Goal: Information Seeking & Learning: Learn about a topic

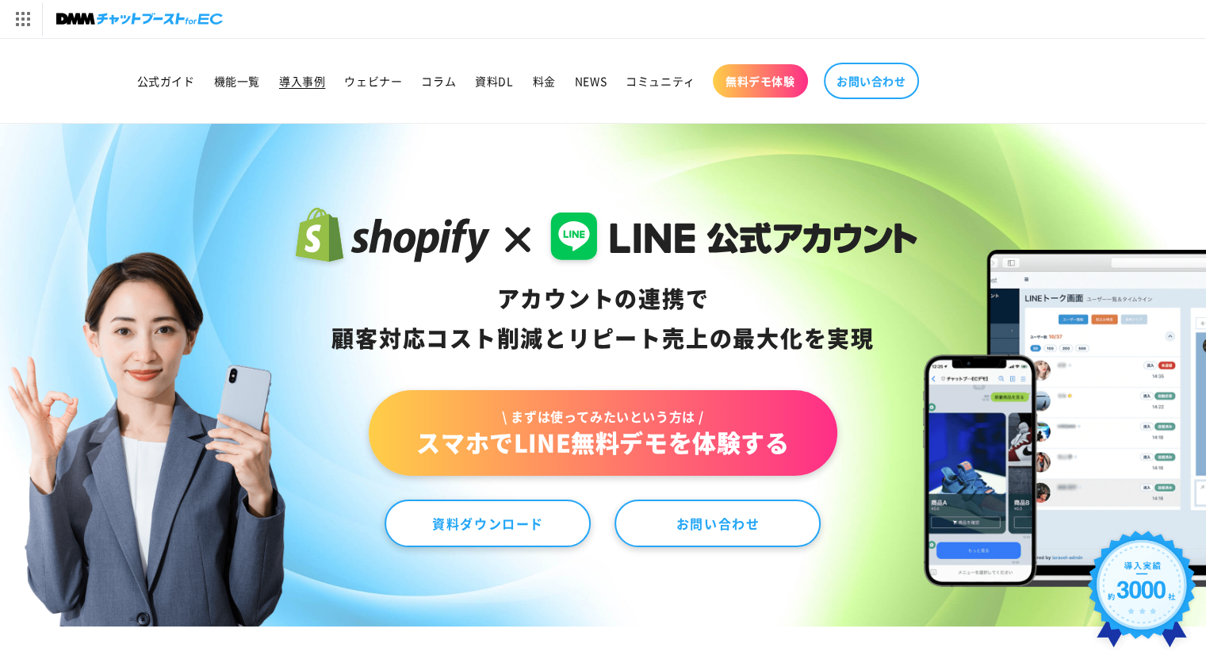
click at [305, 82] on span "導入事例" at bounding box center [302, 81] width 46 height 14
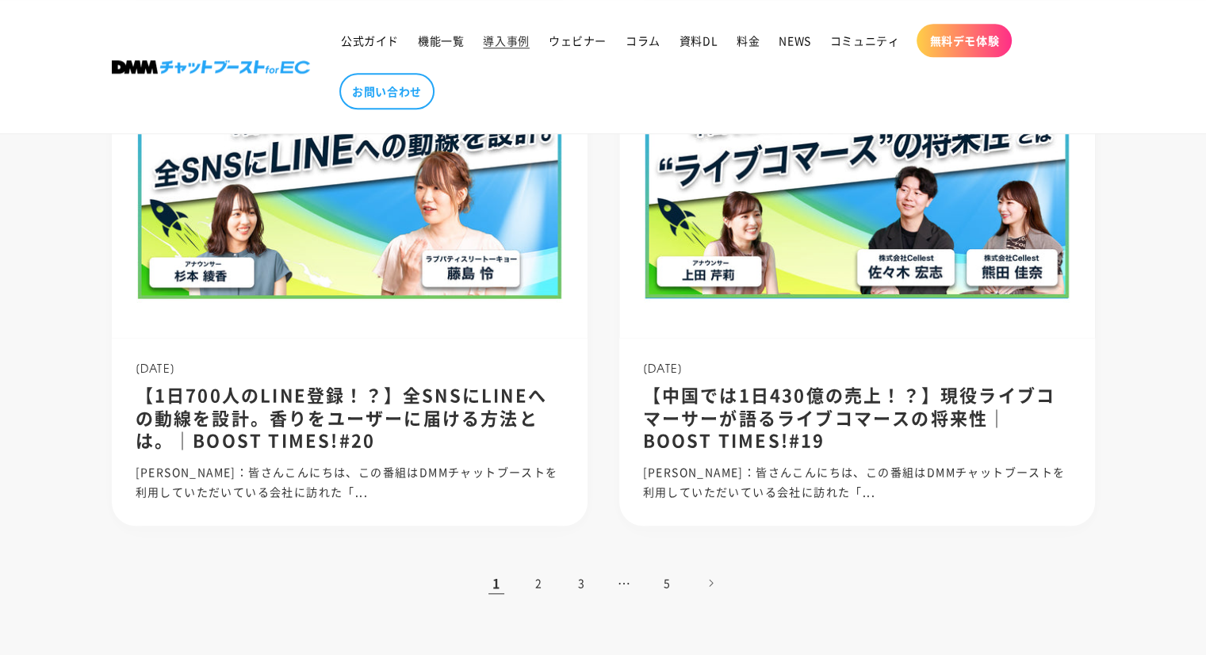
scroll to position [1586, 0]
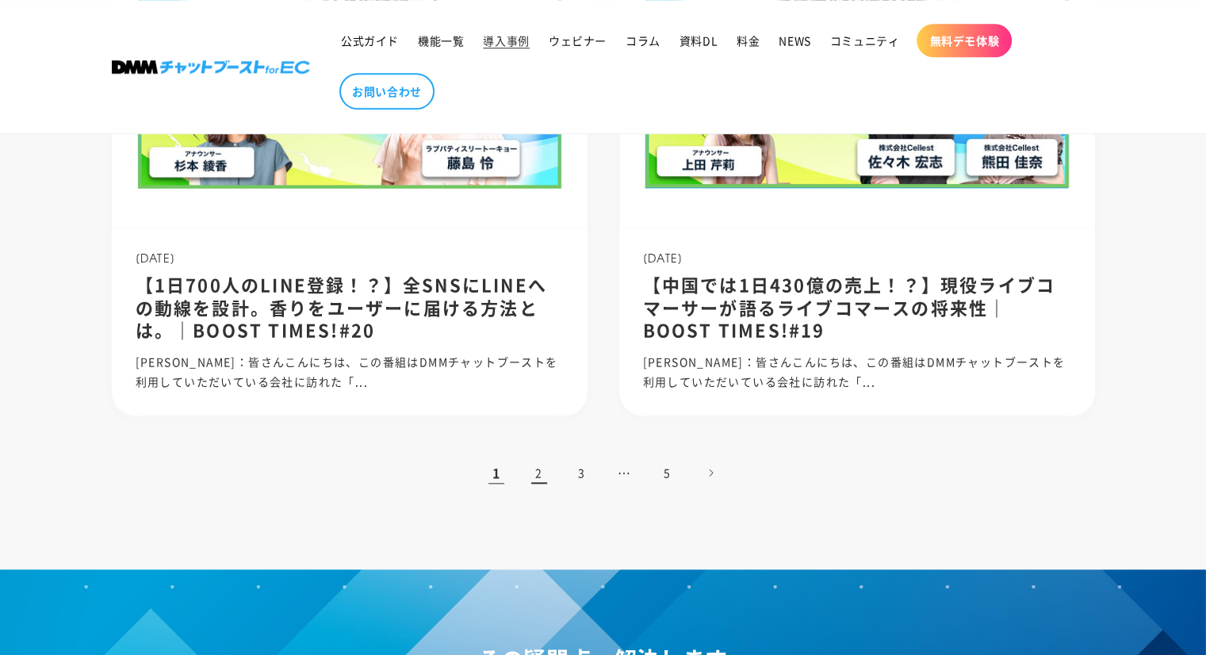
click at [538, 477] on link "2" at bounding box center [539, 472] width 35 height 35
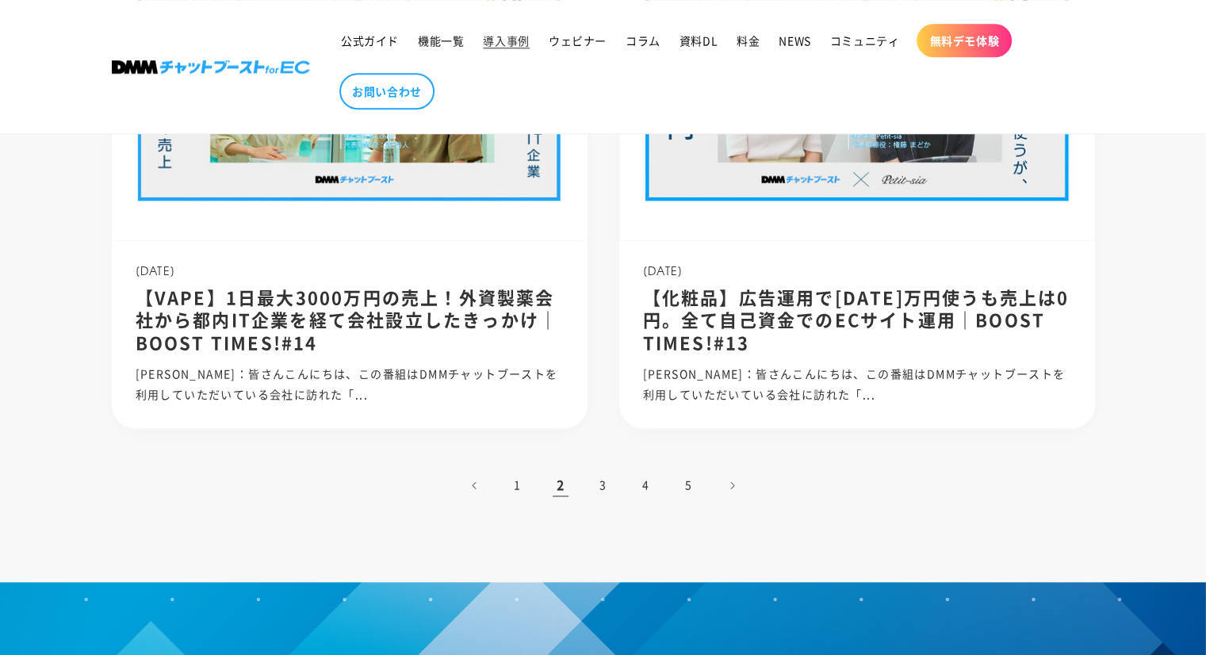
scroll to position [1586, 0]
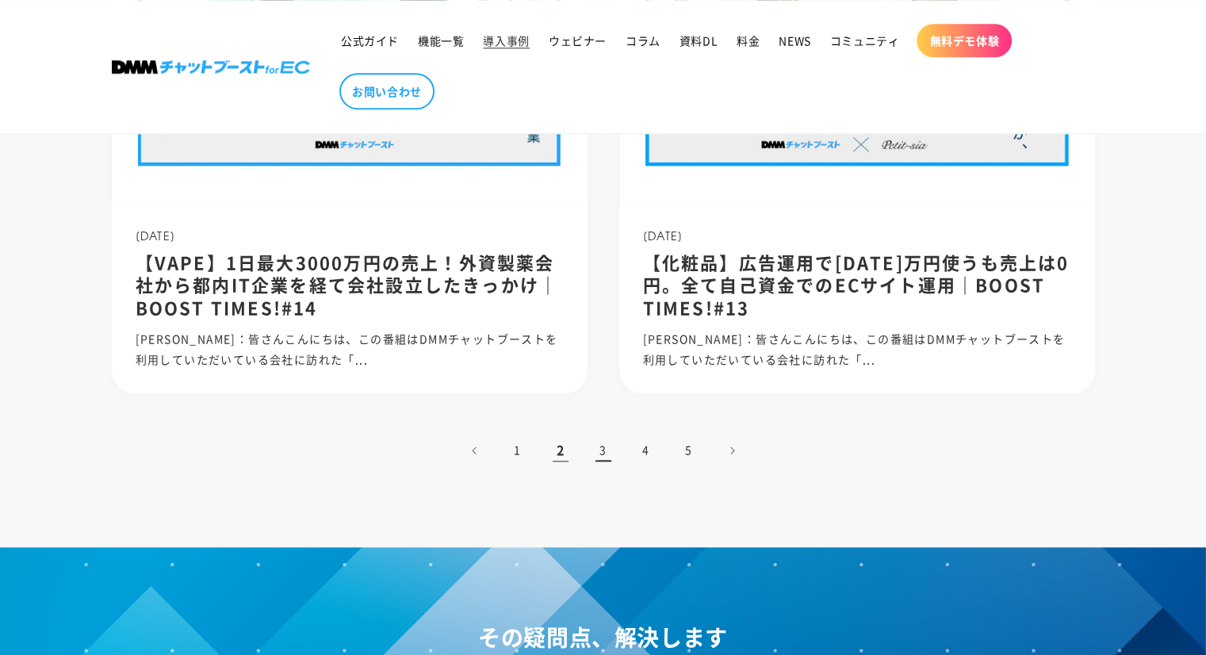
click at [594, 460] on link "3" at bounding box center [603, 450] width 35 height 35
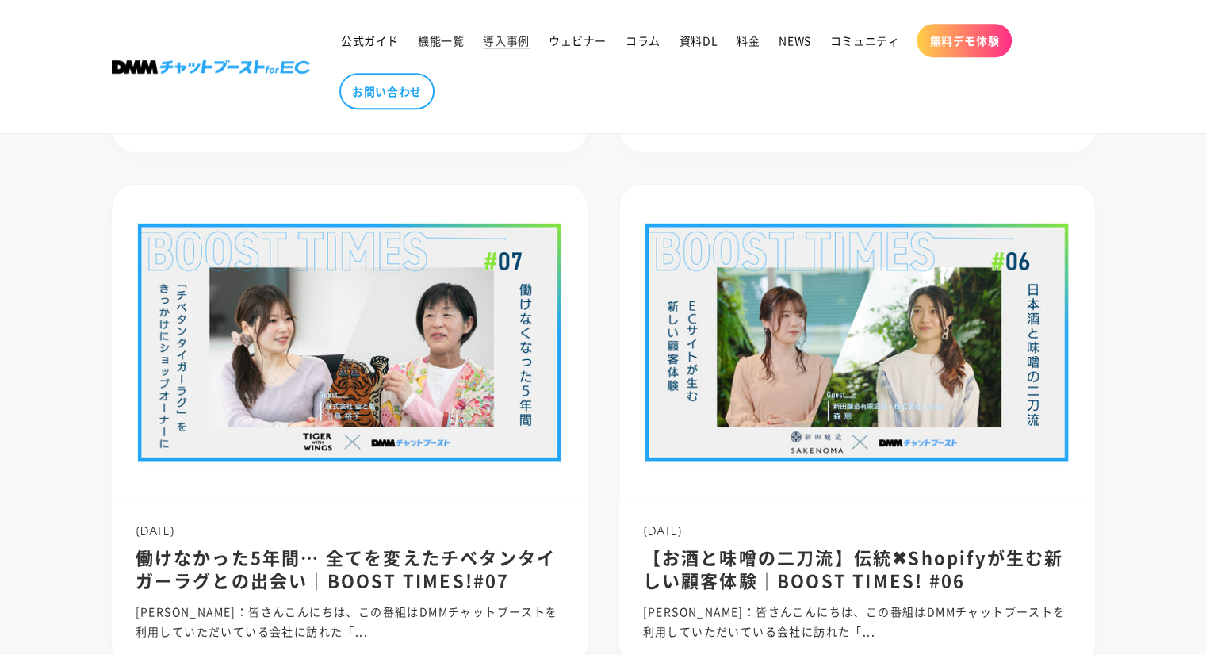
scroll to position [1269, 0]
